Goal: Information Seeking & Learning: Learn about a topic

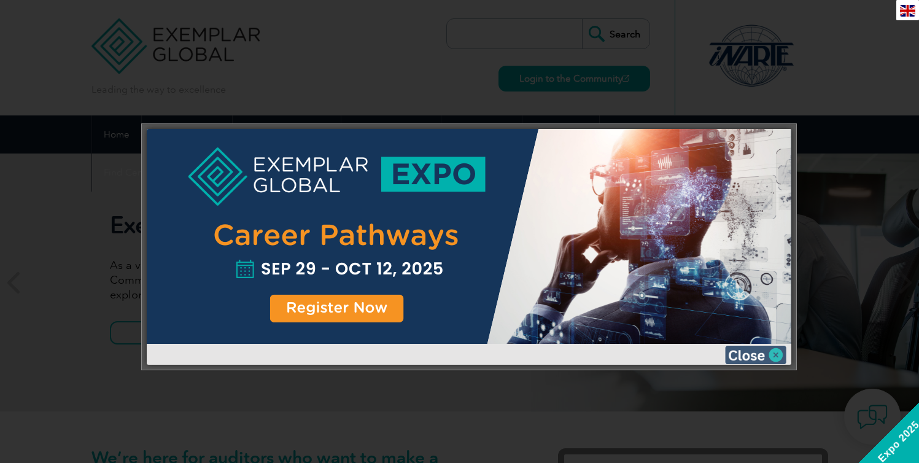
click at [756, 355] on img at bounding box center [755, 355] width 61 height 18
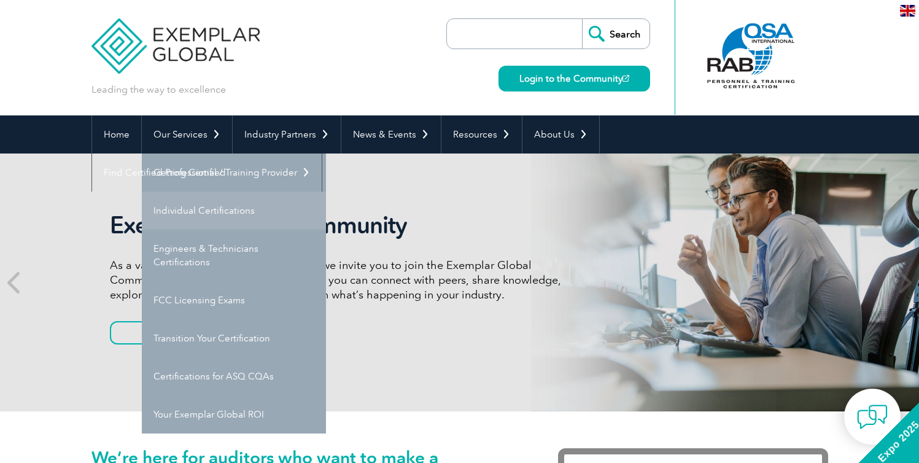
click at [207, 219] on link "Individual Certifications" at bounding box center [234, 211] width 184 height 38
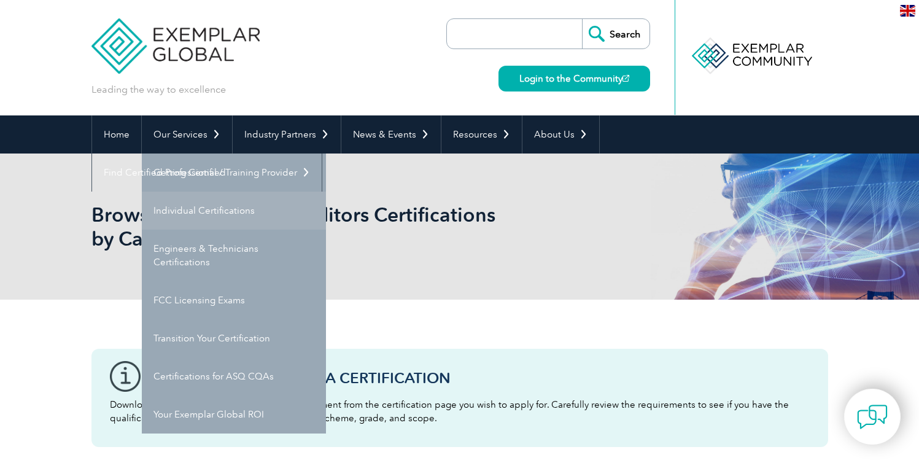
click at [220, 202] on link "Individual Certifications" at bounding box center [234, 211] width 184 height 38
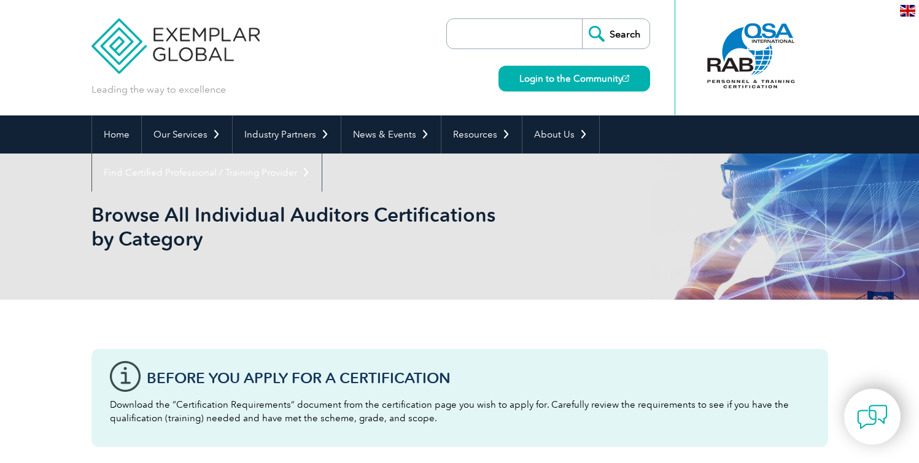
click at [497, 37] on input "search" at bounding box center [517, 33] width 129 height 29
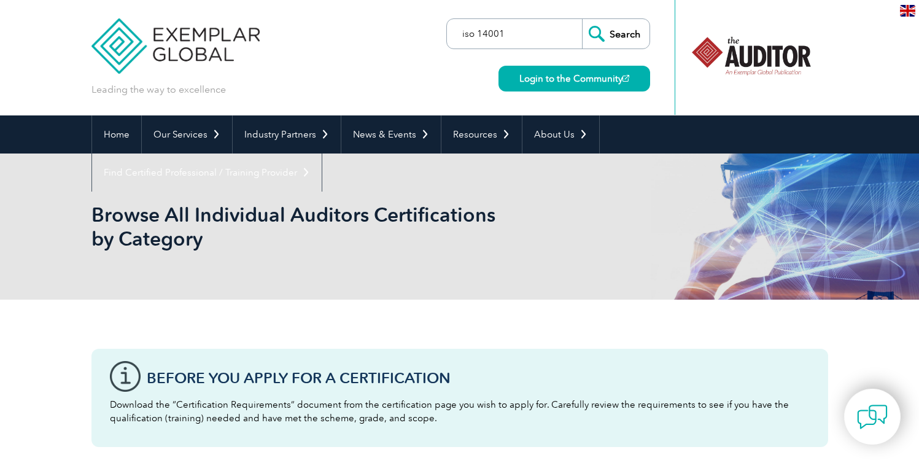
type input "iso 14001"
click at [582, 19] on input "Search" at bounding box center [616, 33] width 68 height 29
